Goal: Go to known website: Access a specific website the user already knows

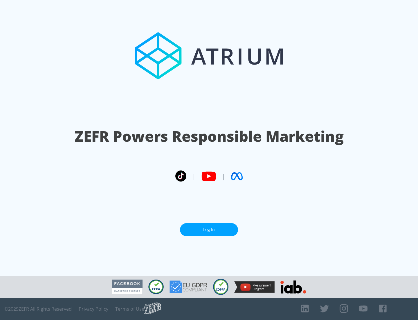
click at [209, 227] on link "Log In" at bounding box center [209, 229] width 58 height 13
